Goal: Transaction & Acquisition: Download file/media

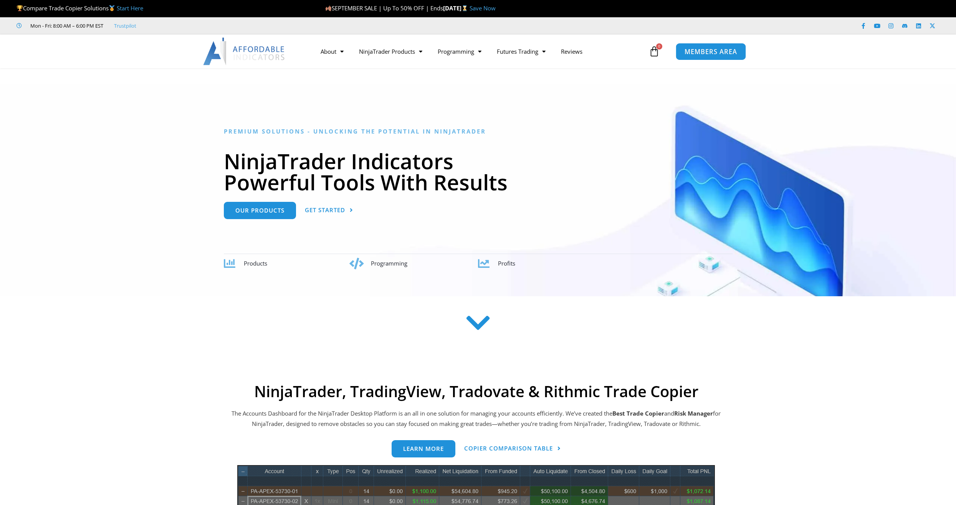
click at [697, 48] on span "MEMBERS AREA" at bounding box center [710, 51] width 53 height 7
click at [687, 52] on span "MEMBERS AREA" at bounding box center [710, 51] width 53 height 7
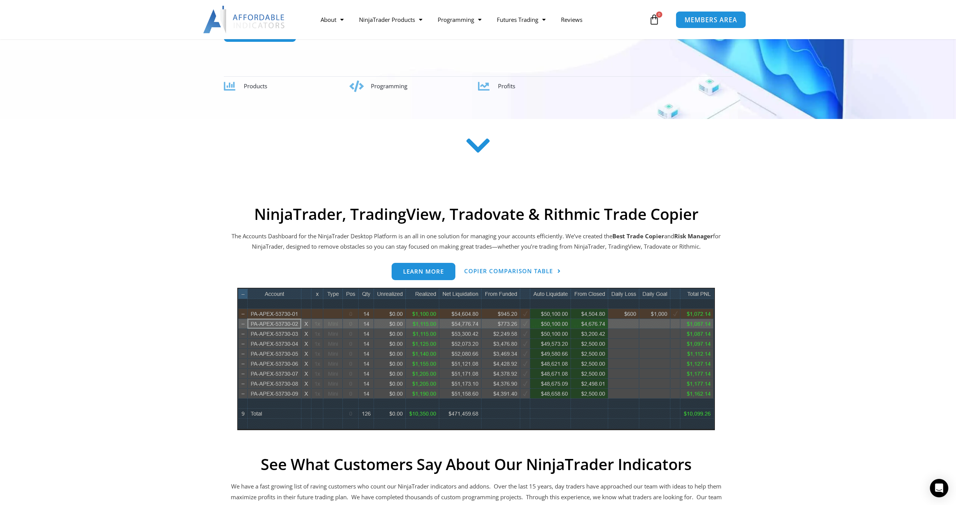
scroll to position [192, 0]
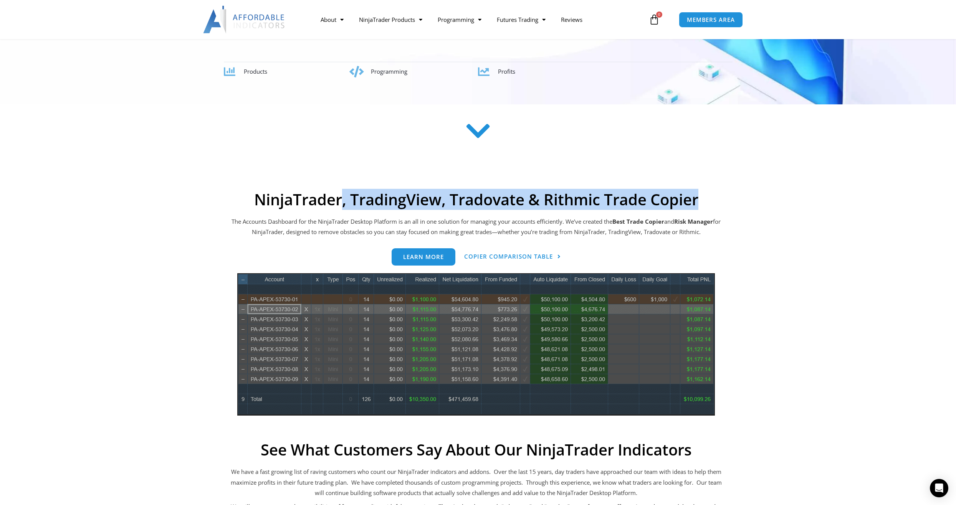
drag, startPoint x: 342, startPoint y: 195, endPoint x: 738, endPoint y: 197, distance: 395.8
click at [738, 197] on section "NinjaTrader, TradingView, Tradovate & Rithmic Trade Copier The Accounts Dashboa…" at bounding box center [476, 414] width 603 height 449
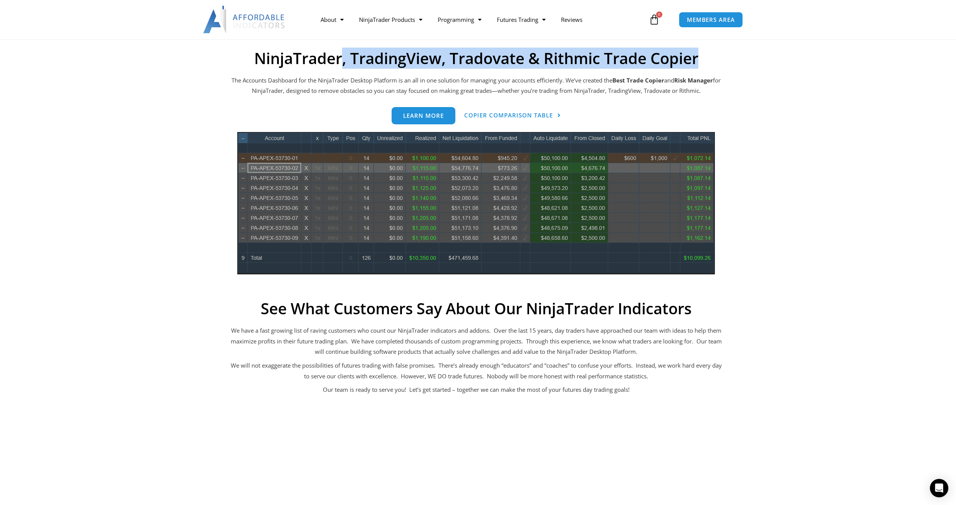
scroll to position [345, 0]
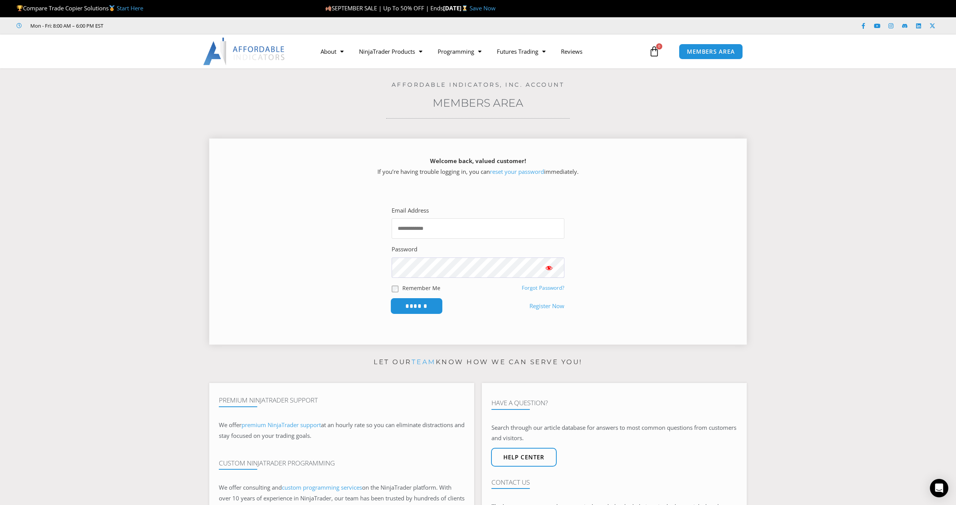
type input "**********"
click at [427, 305] on input "******" at bounding box center [416, 306] width 53 height 17
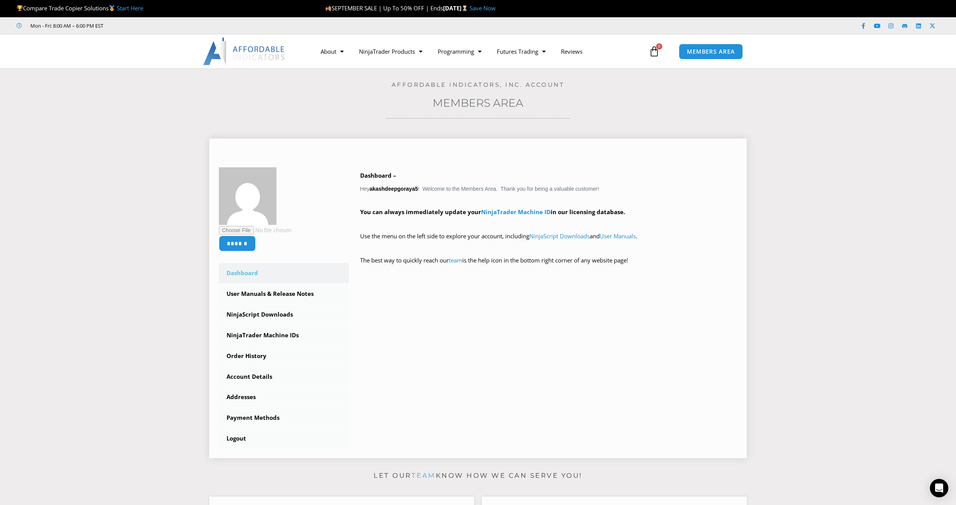
drag, startPoint x: 0, startPoint y: 0, endPoint x: 397, endPoint y: 386, distance: 553.8
click at [397, 385] on div "****** Dashboard Subscriptions User Manuals & Release Notes NinjaScript Downloa…" at bounding box center [478, 307] width 518 height 281
click at [294, 309] on link "NinjaScript Downloads" at bounding box center [284, 315] width 130 height 20
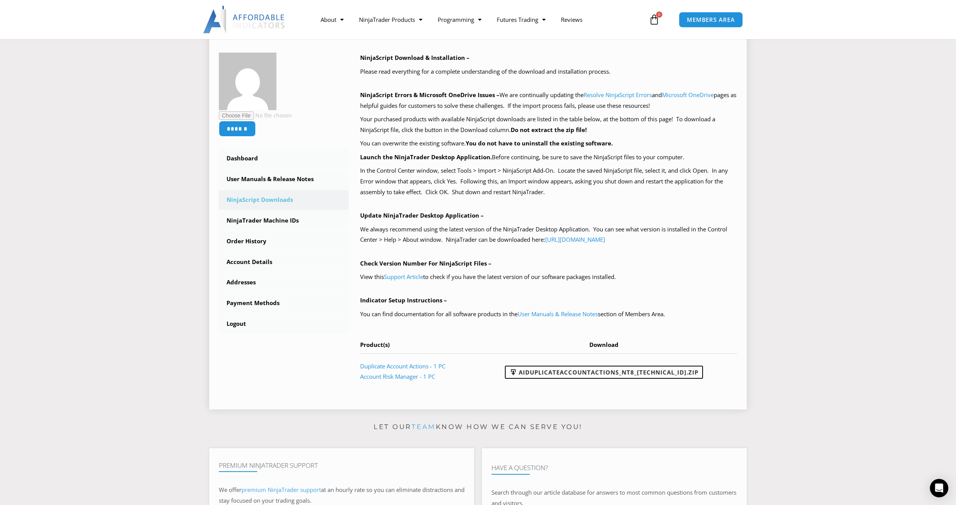
scroll to position [113, 0]
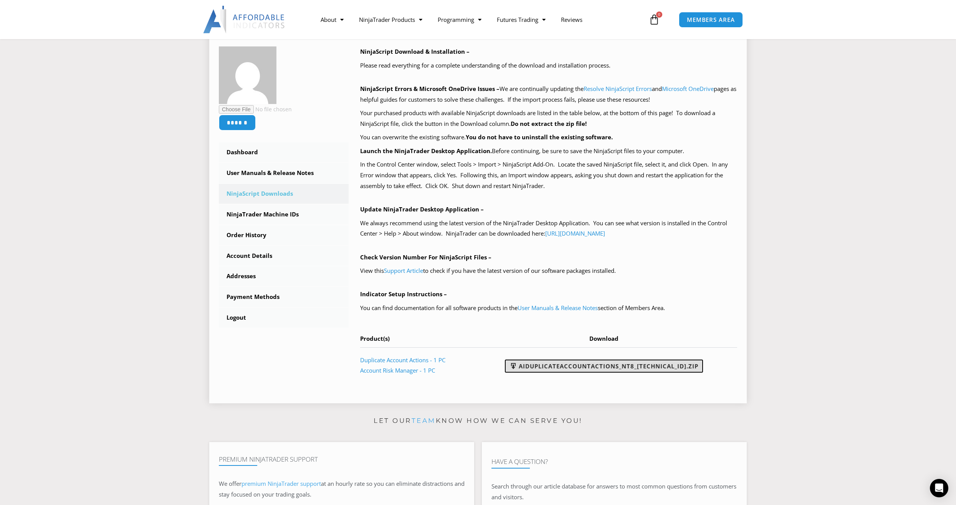
click at [582, 369] on link "AIDuplicateAccountActions_NT8_25.9.10.1.zip" at bounding box center [604, 366] width 198 height 13
click at [861, 377] on section "****** Dashboard Subscriptions User Manuals & Release Notes NinjaScript Downloa…" at bounding box center [477, 211] width 917 height 395
click at [378, 372] on link "Account Risk Manager - 1 PC" at bounding box center [397, 371] width 75 height 8
click at [253, 217] on link "NinjaTrader Machine IDs" at bounding box center [284, 215] width 130 height 20
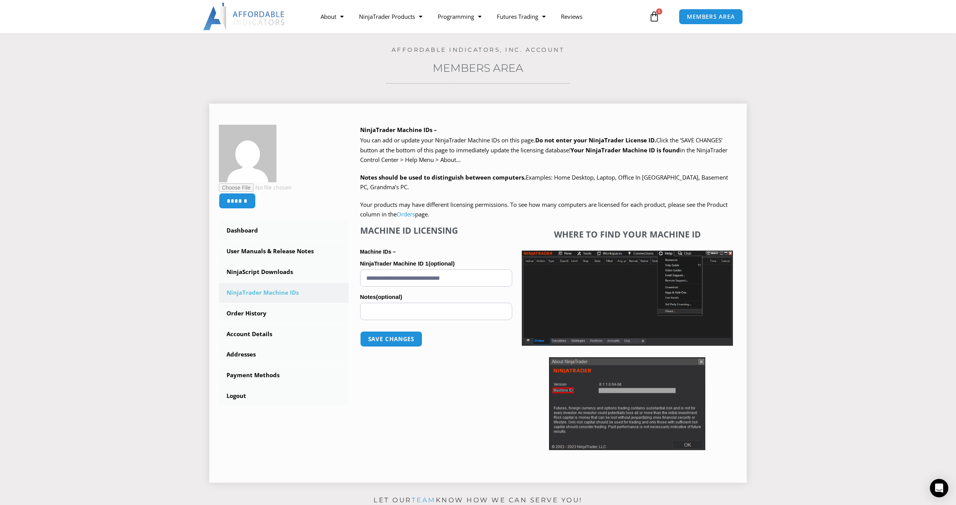
scroll to position [38, 0]
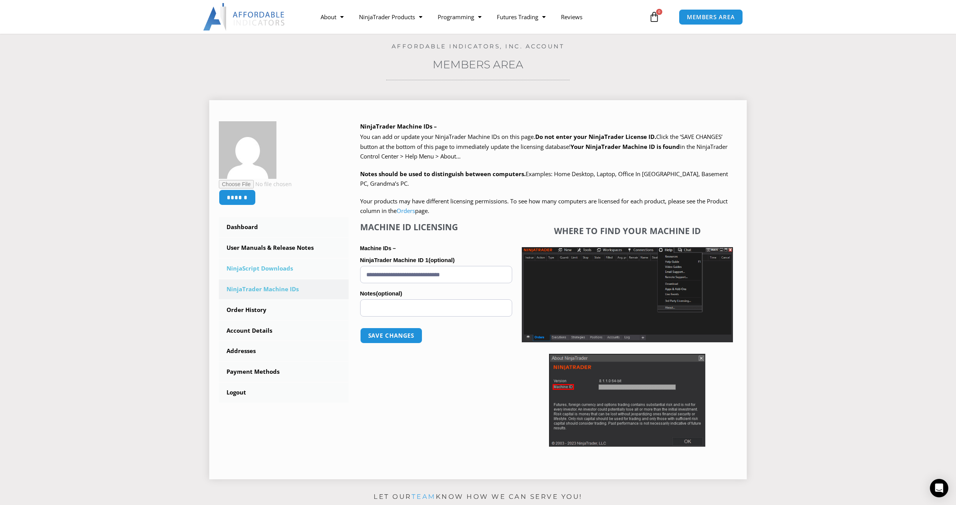
click at [270, 274] on link "NinjaScript Downloads" at bounding box center [284, 269] width 130 height 20
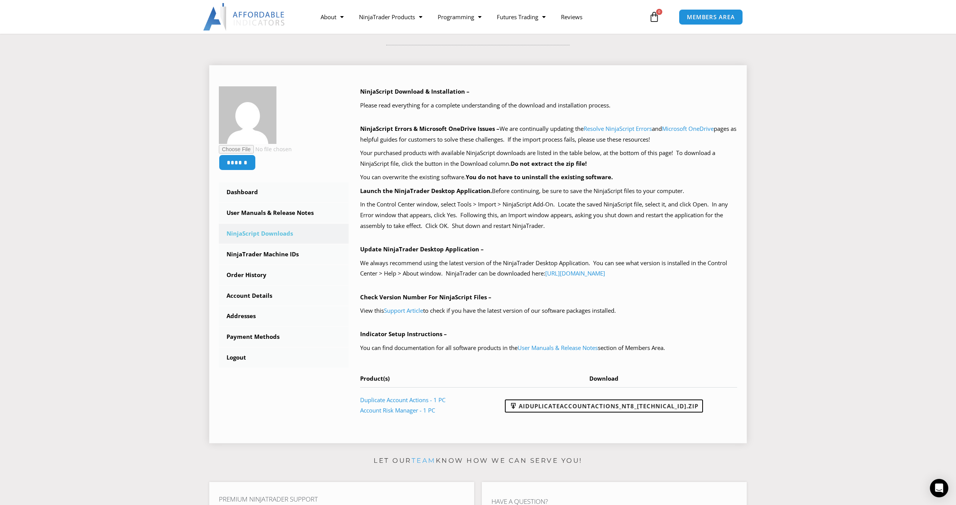
scroll to position [115, 0]
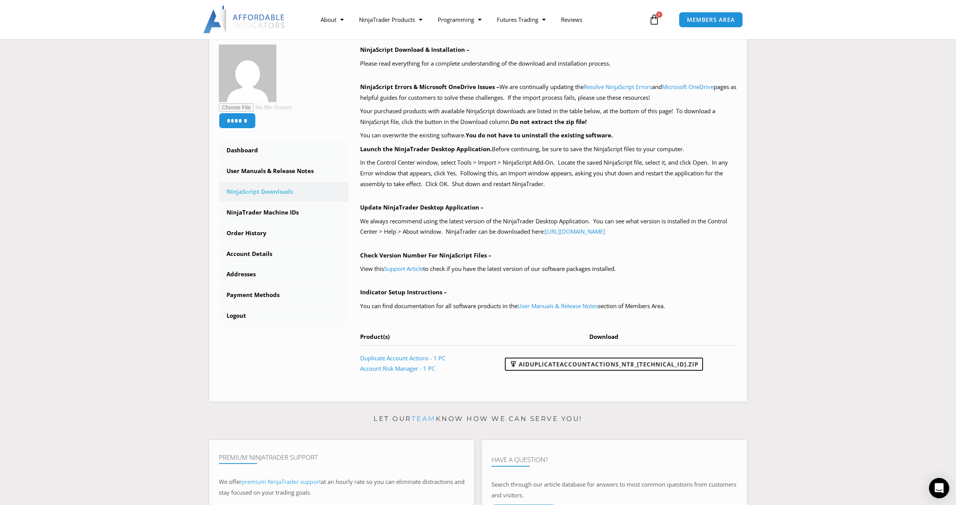
click at [939, 484] on icon "Open Intercom Messenger" at bounding box center [938, 488] width 9 height 10
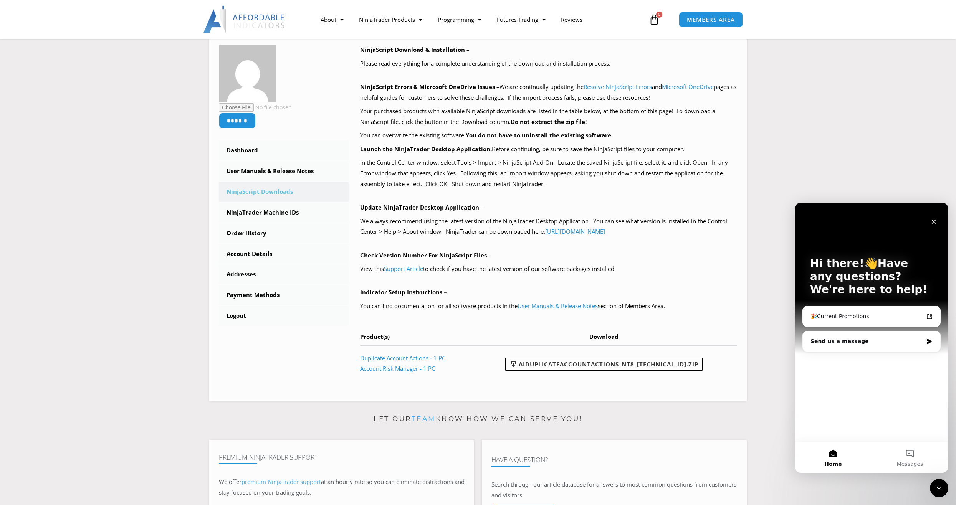
scroll to position [0, 0]
click at [842, 344] on div "Send us a message" at bounding box center [866, 341] width 112 height 8
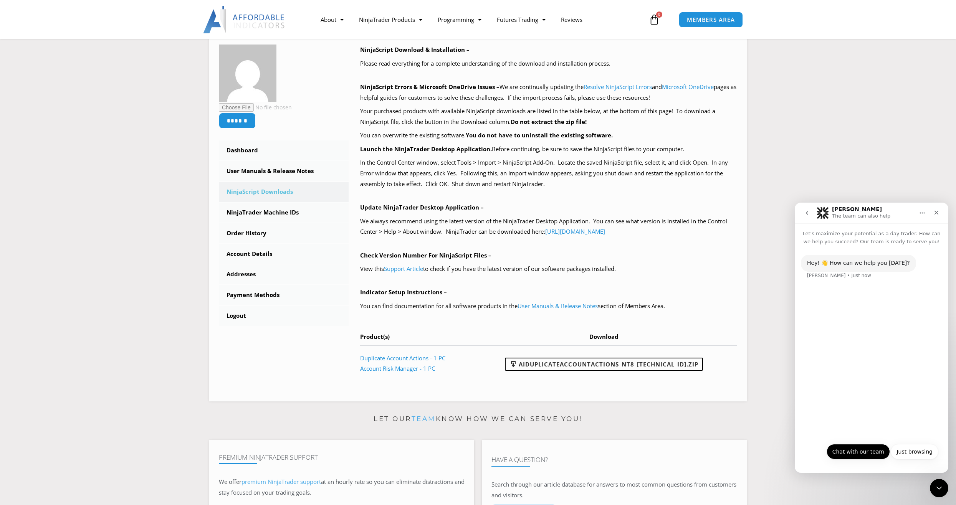
click at [853, 454] on button "Chat with our team" at bounding box center [857, 451] width 63 height 15
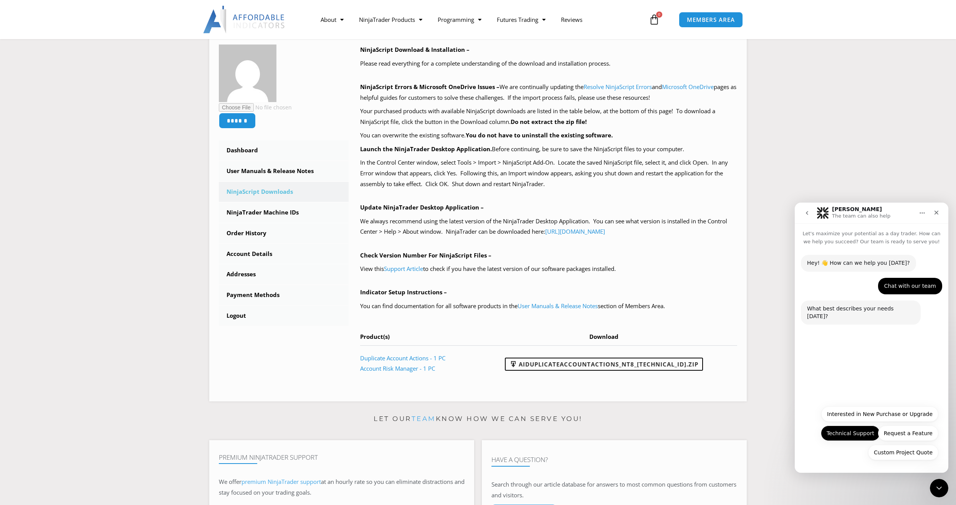
click at [865, 436] on button "Technical Support" at bounding box center [850, 433] width 59 height 15
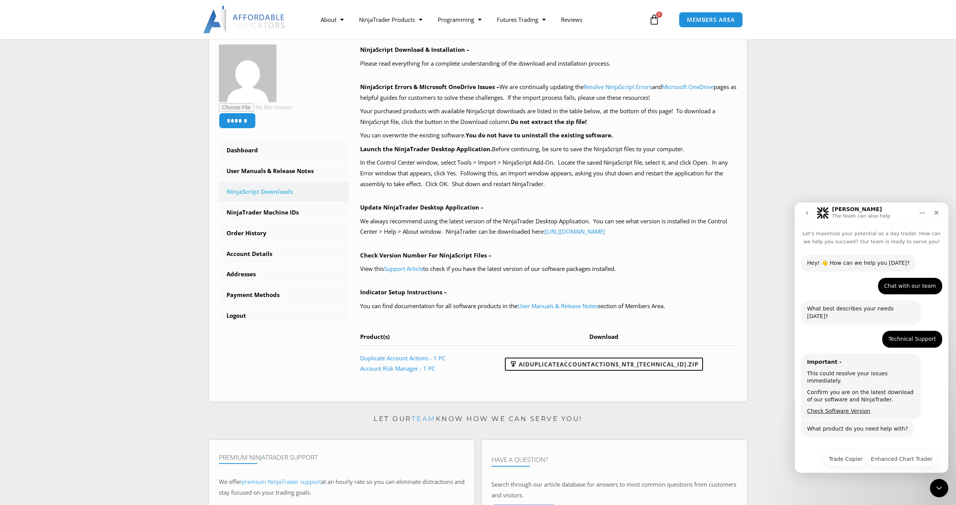
scroll to position [11, 0]
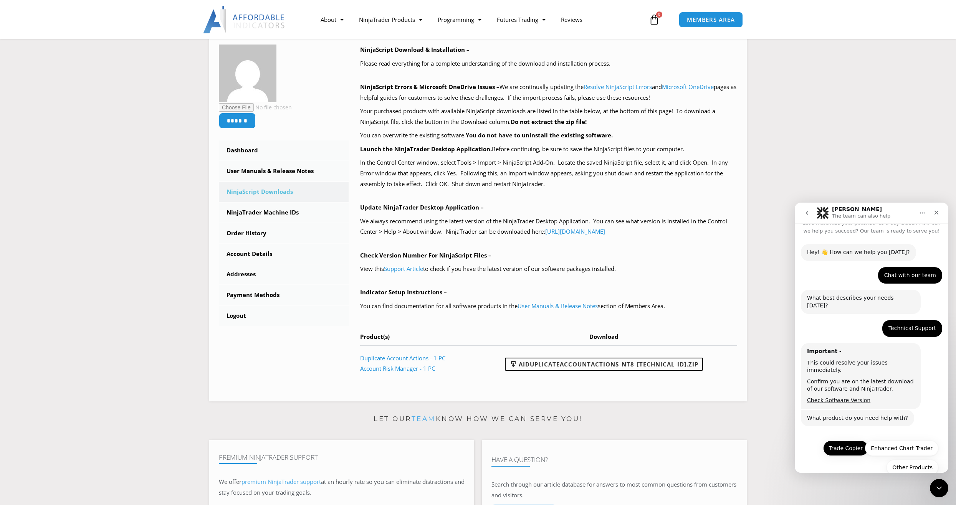
click at [849, 441] on button "Trade Copier" at bounding box center [845, 448] width 45 height 15
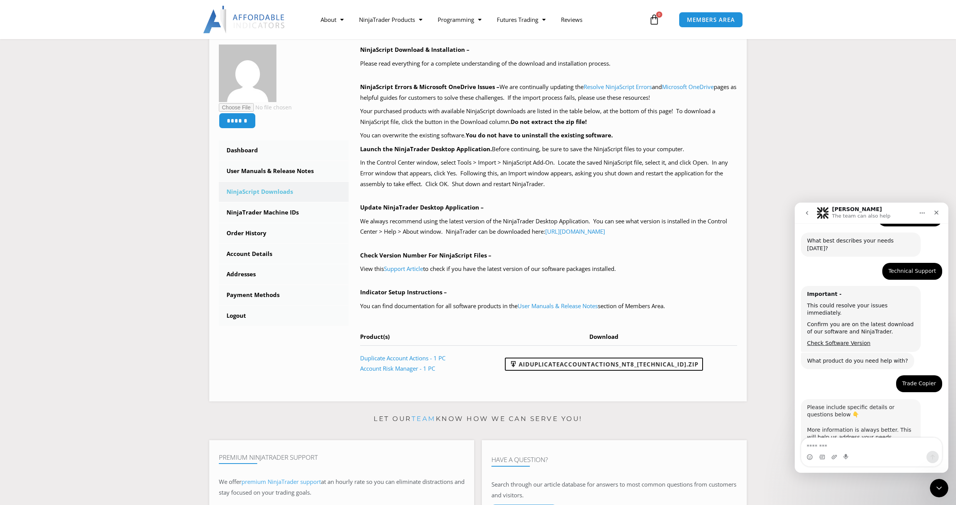
scroll to position [76, 0]
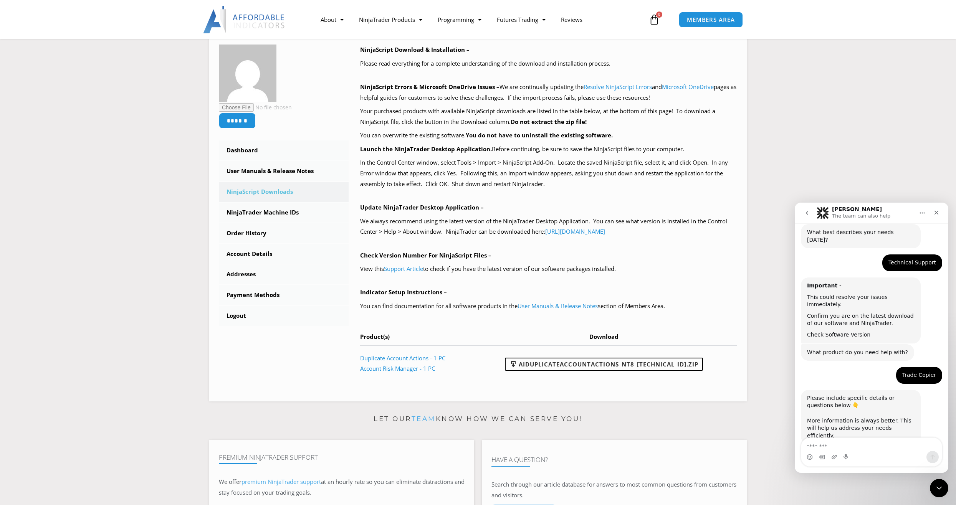
click at [841, 440] on textarea "Message…" at bounding box center [871, 444] width 140 height 13
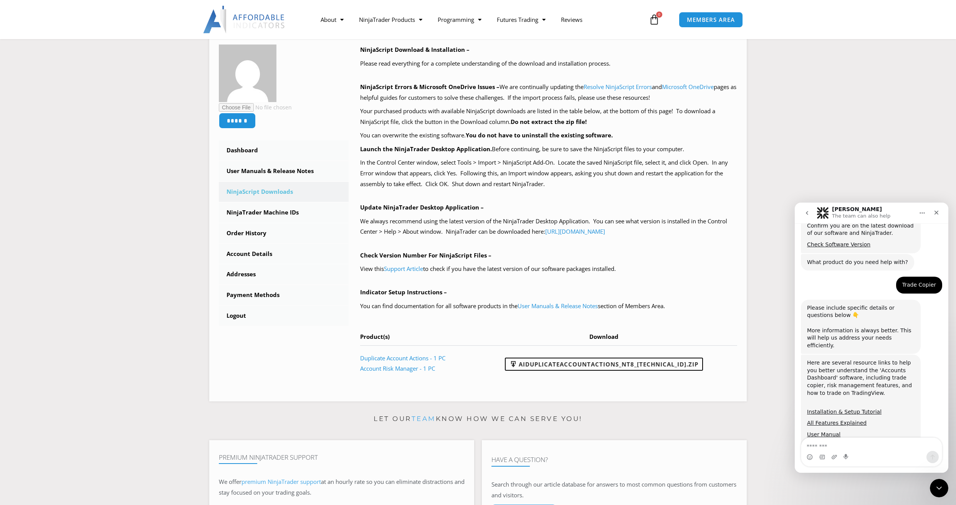
scroll to position [177, 0]
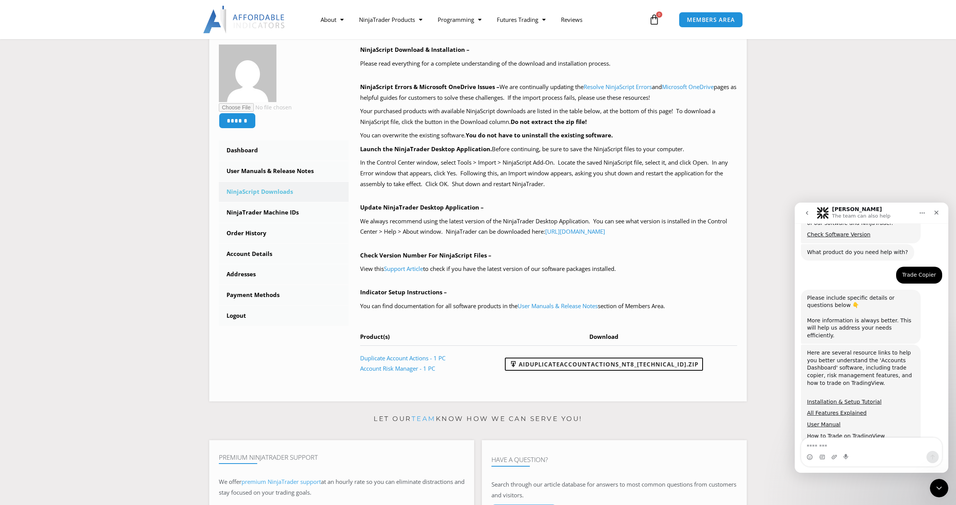
type textarea "*"
drag, startPoint x: 825, startPoint y: 327, endPoint x: 861, endPoint y: 347, distance: 40.8
click at [861, 349] on div "Here are several resource links to help you better understand the 'Accounts Das…" at bounding box center [860, 371] width 107 height 45
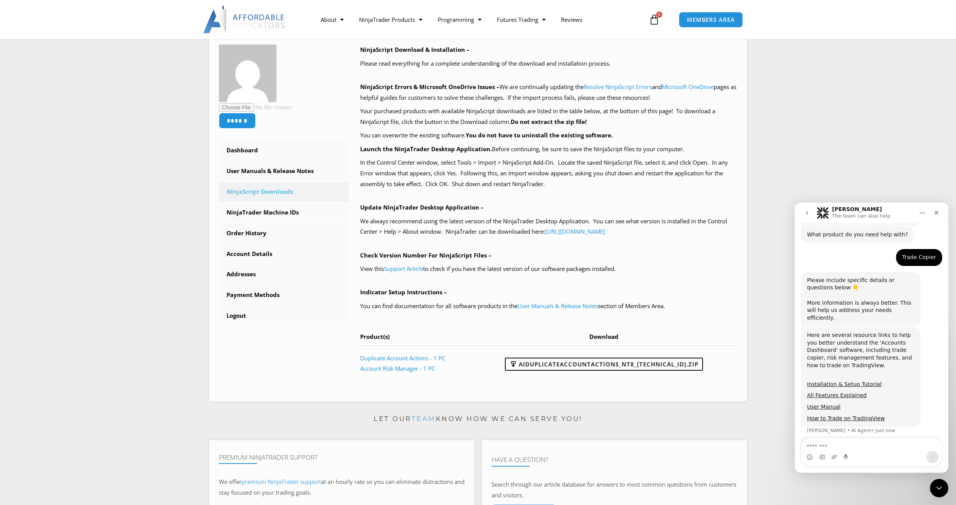
scroll to position [202, 0]
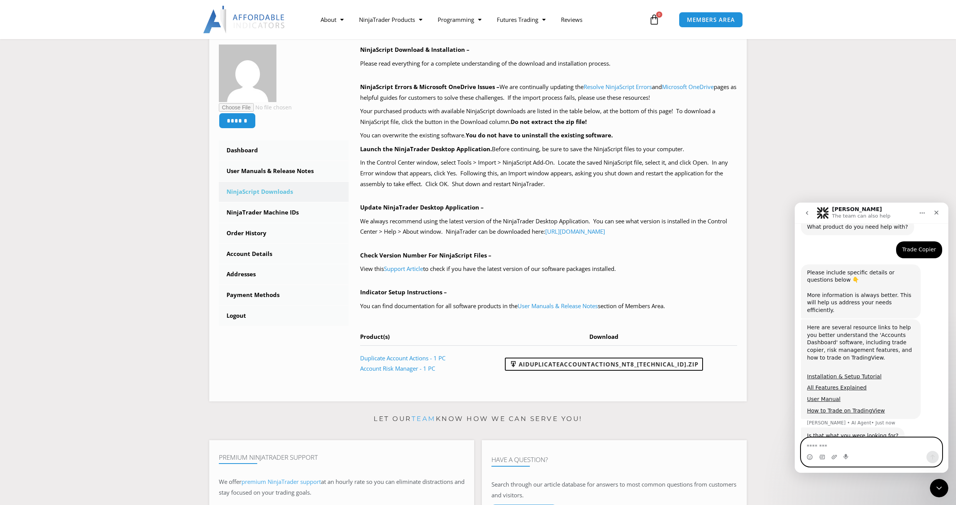
click at [843, 443] on textarea "Message…" at bounding box center [871, 444] width 140 height 13
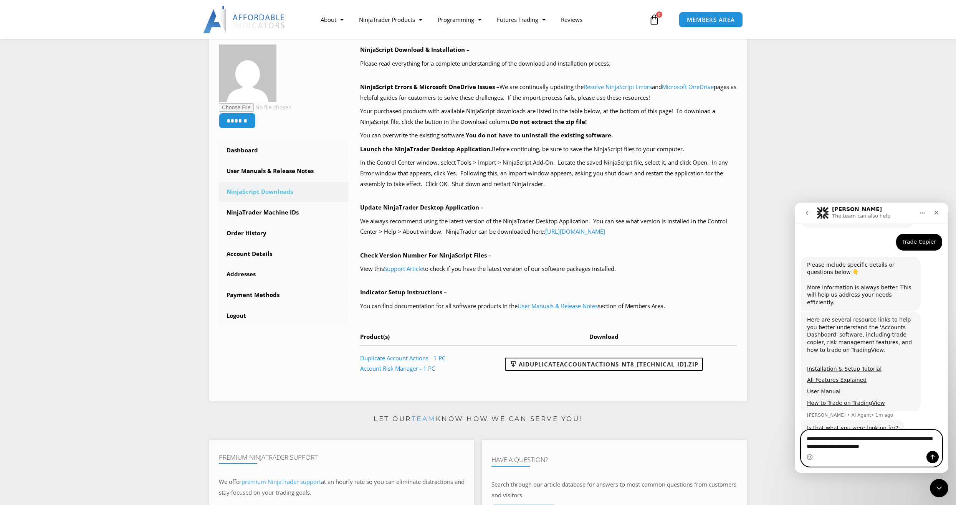
type textarea "**********"
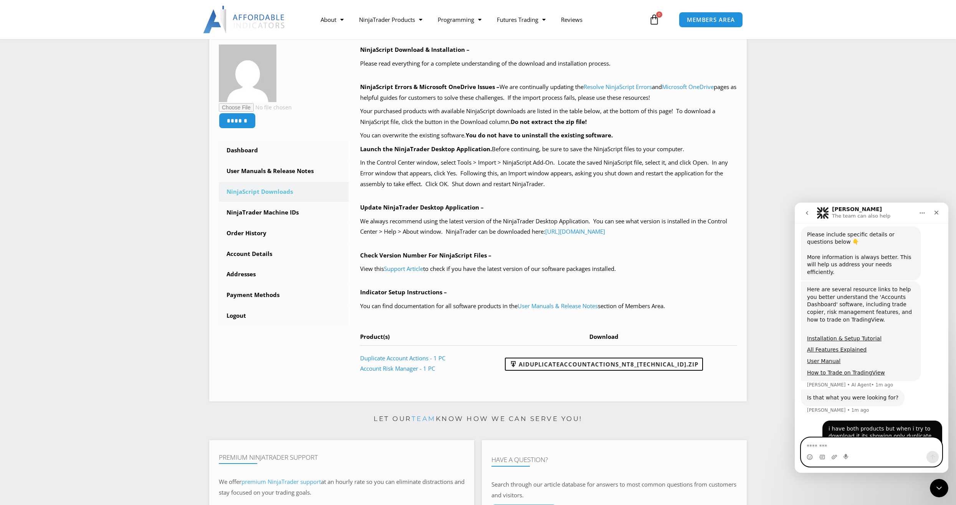
scroll to position [265, 0]
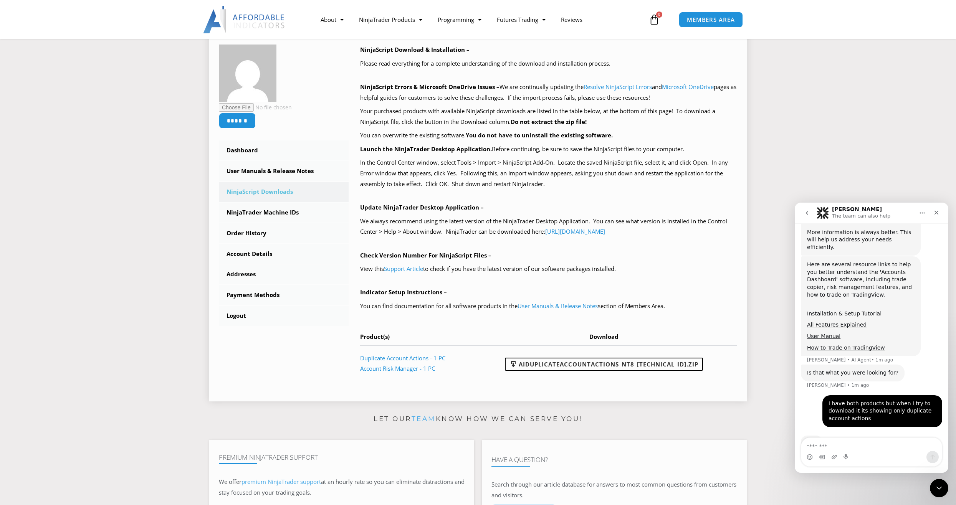
click at [430, 364] on td "Duplicate Account Actions - 1 PC Account Risk Manager - 1 PC" at bounding box center [418, 363] width 116 height 36
click at [423, 366] on link "Account Risk Manager - 1 PC" at bounding box center [397, 369] width 75 height 8
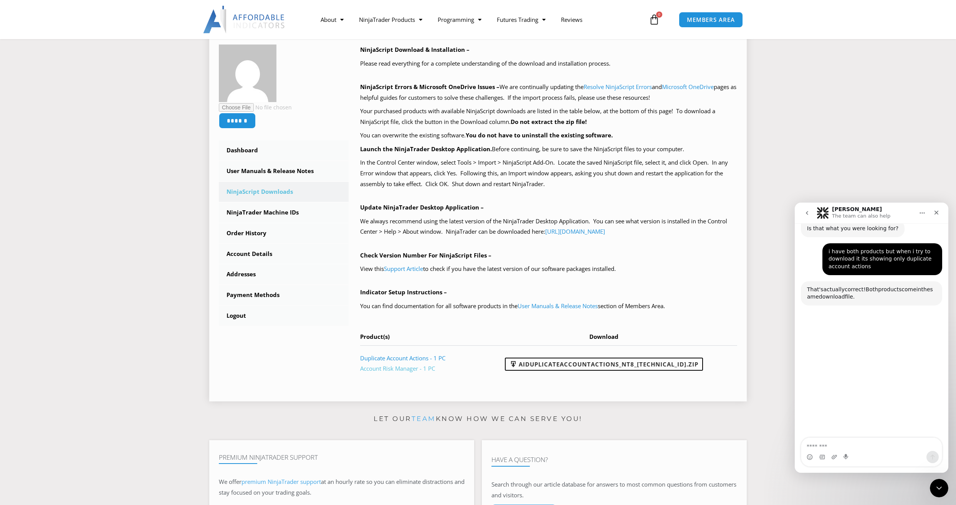
scroll to position [408, 0]
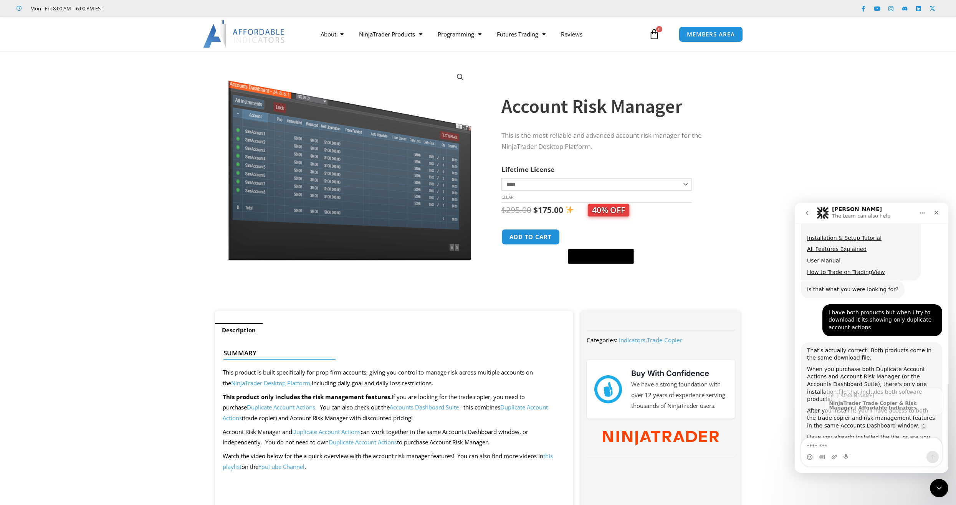
scroll to position [342, 0]
